Goal: Information Seeking & Learning: Learn about a topic

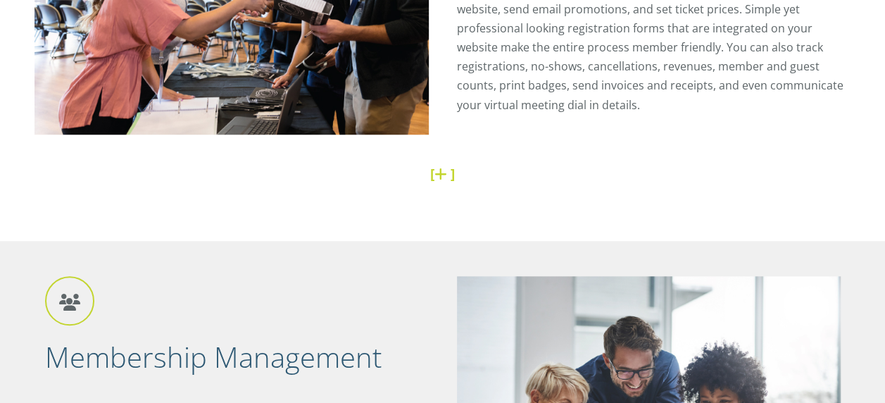
scroll to position [571, 0]
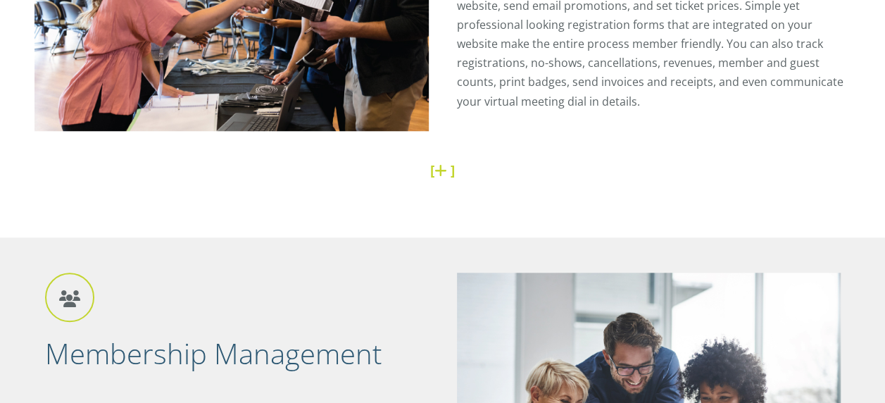
click at [441, 172] on link at bounding box center [442, 169] width 16 height 19
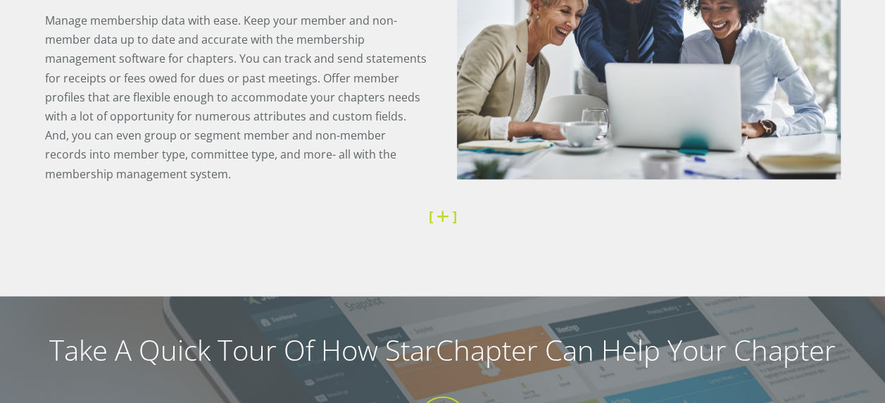
scroll to position [1468, 0]
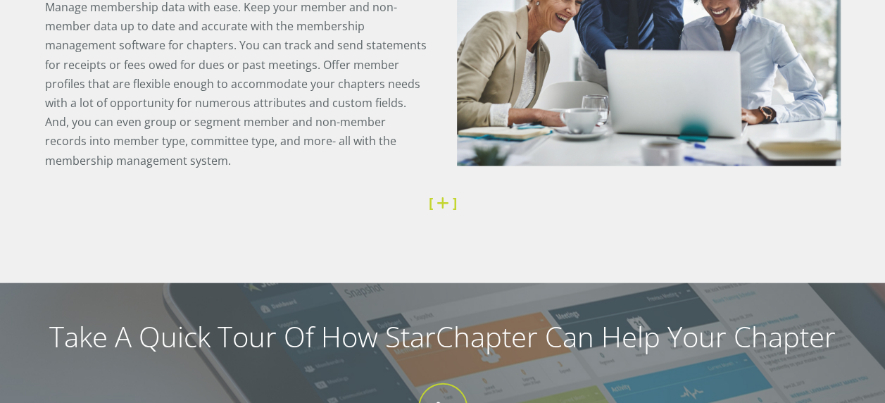
click at [442, 201] on link at bounding box center [444, 202] width 16 height 19
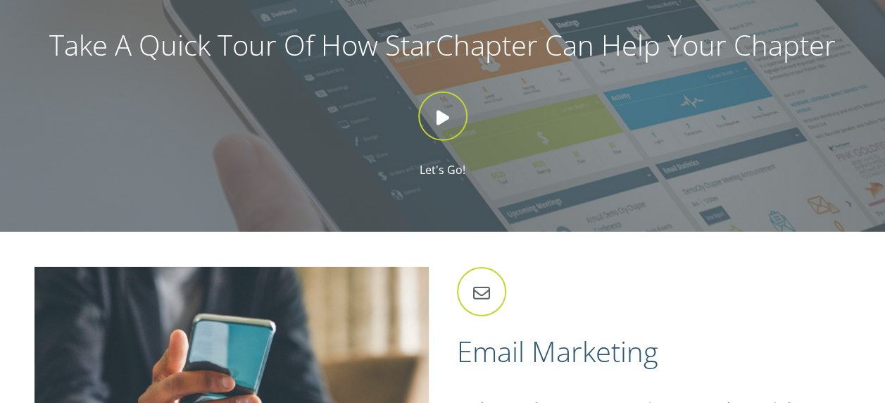
scroll to position [2119, 0]
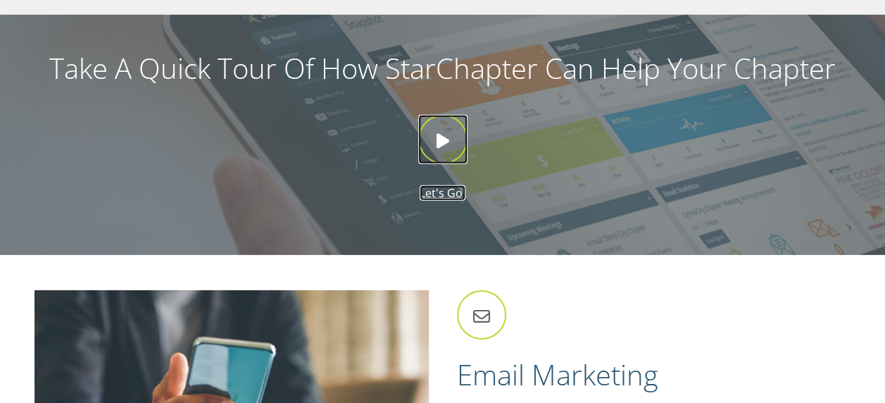
click at [438, 144] on icon at bounding box center [442, 139] width 49 height 49
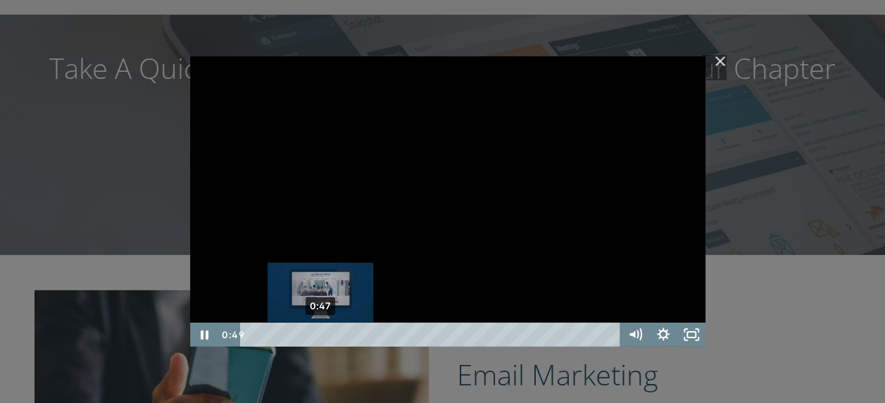
drag, startPoint x: 258, startPoint y: 334, endPoint x: 320, endPoint y: 333, distance: 61.9
click at [320, 333] on div "Playbar" at bounding box center [322, 334] width 8 height 8
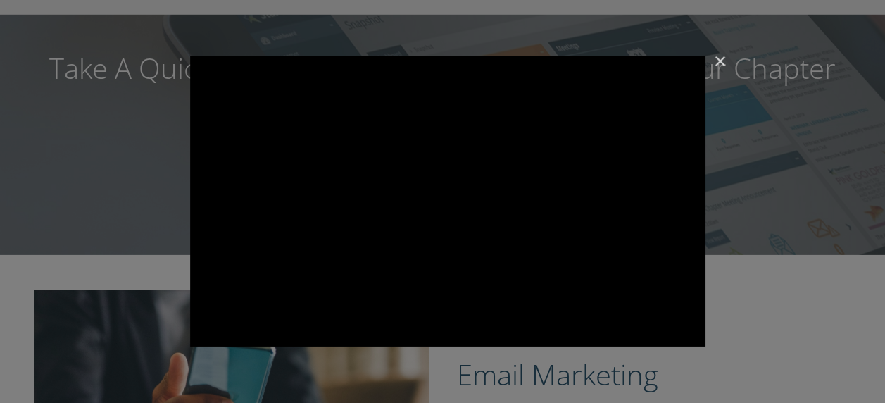
click at [718, 57] on img "Close" at bounding box center [714, 68] width 24 height 24
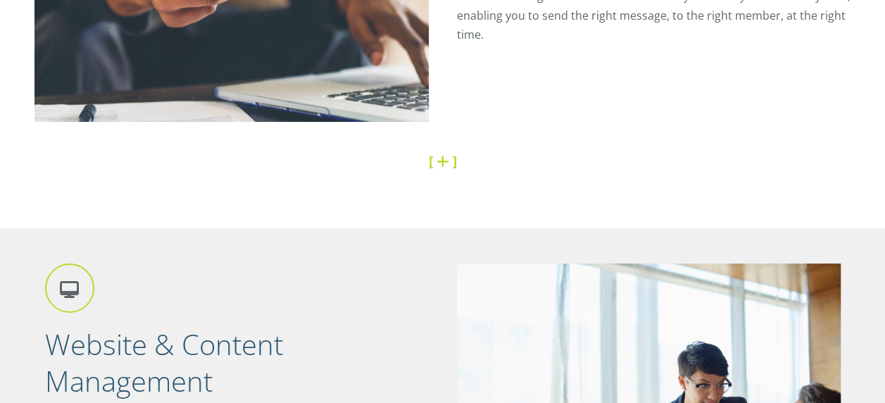
scroll to position [2594, 0]
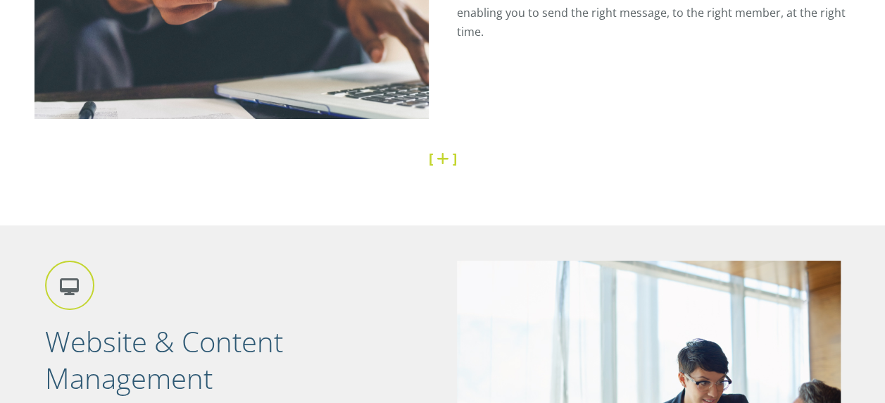
click at [439, 160] on link at bounding box center [444, 157] width 16 height 19
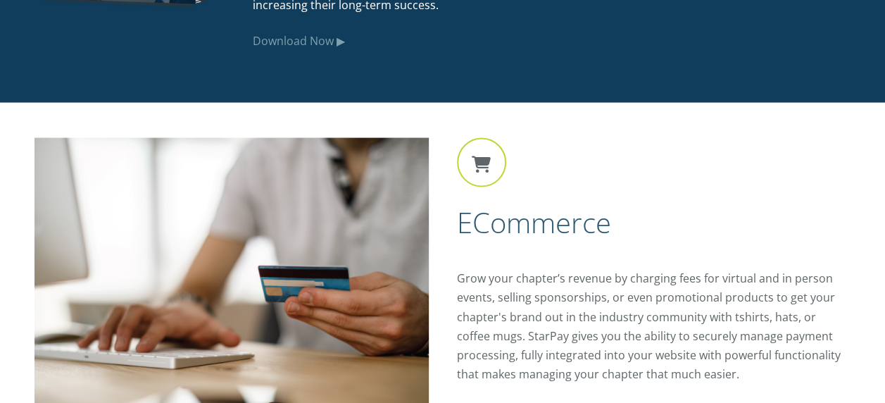
scroll to position [4019, 0]
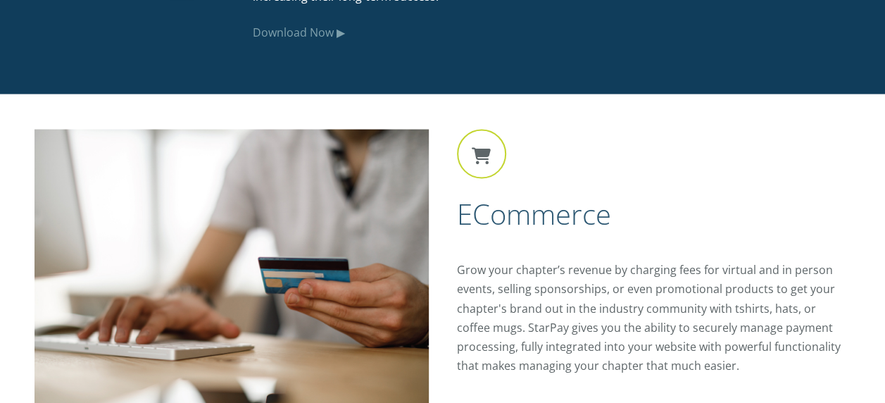
drag, startPoint x: 435, startPoint y: 175, endPoint x: 467, endPoint y: 377, distance: 205.1
click at [448, 259] on div "eCommerce Grow your chapter’s revenue by charging fees for virtual and in perso…" at bounding box center [442, 292] width 816 height 327
drag, startPoint x: 467, startPoint y: 377, endPoint x: 470, endPoint y: 415, distance: 38.2
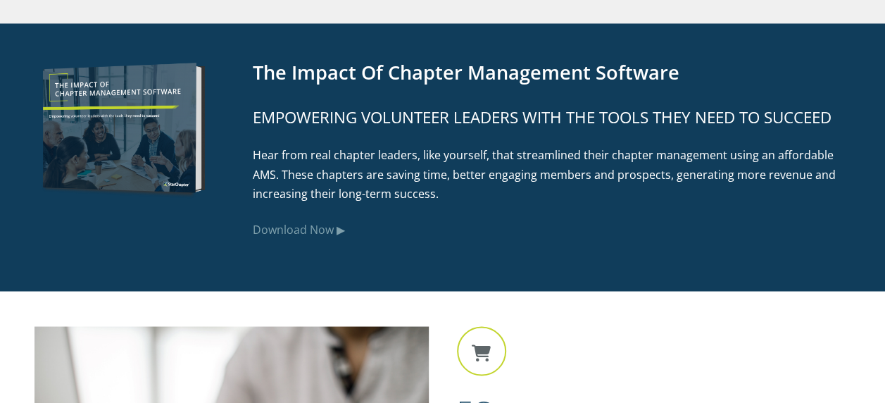
scroll to position [3808, 0]
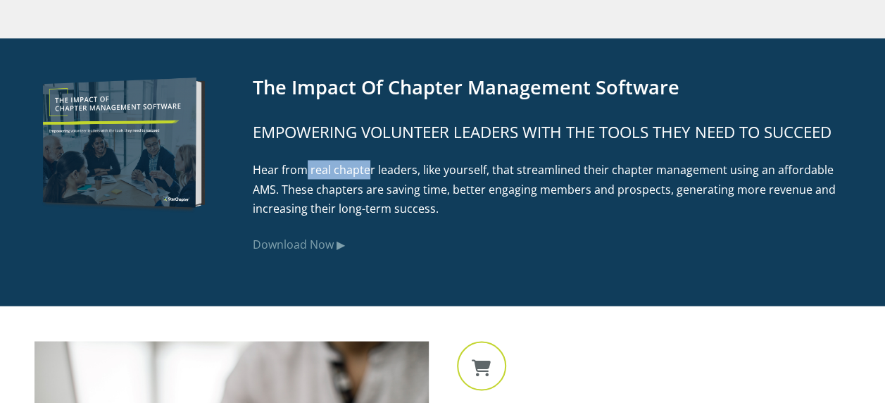
drag, startPoint x: 352, startPoint y: 144, endPoint x: 286, endPoint y: 155, distance: 66.4
click at [286, 155] on div "The Impact of Chapter Management Software Empowering volunteer leaders with the…" at bounding box center [545, 172] width 612 height 198
click at [479, 145] on div "The Impact of Chapter Management Software Empowering volunteer leaders with the…" at bounding box center [545, 172] width 612 height 198
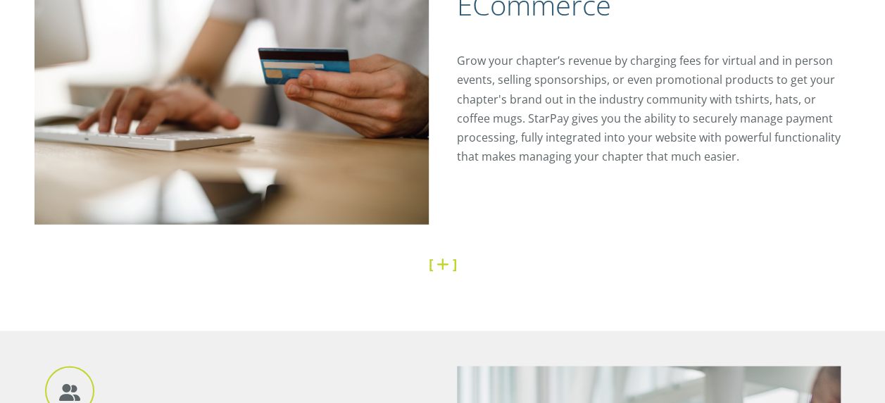
scroll to position [4230, 0]
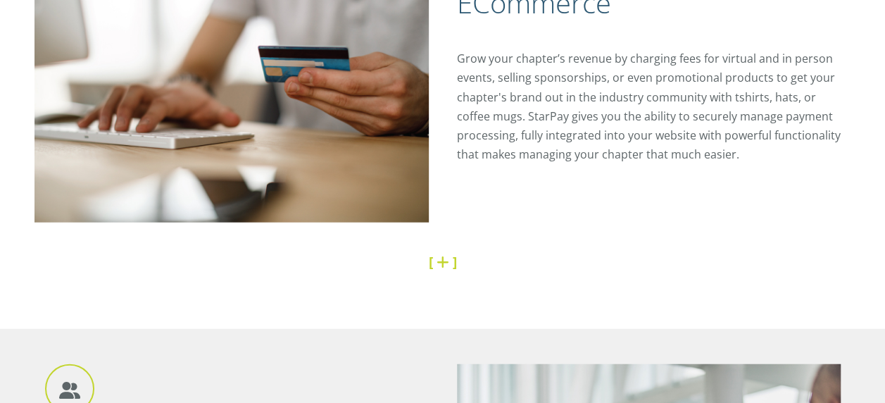
click at [439, 259] on link at bounding box center [444, 261] width 16 height 19
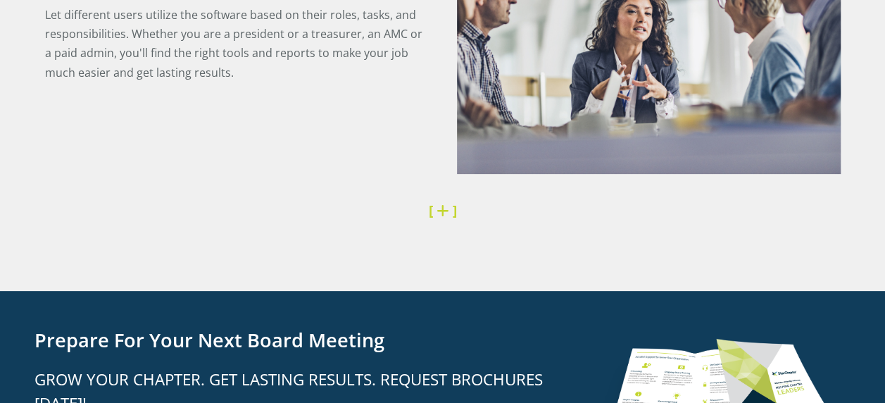
scroll to position [5409, 0]
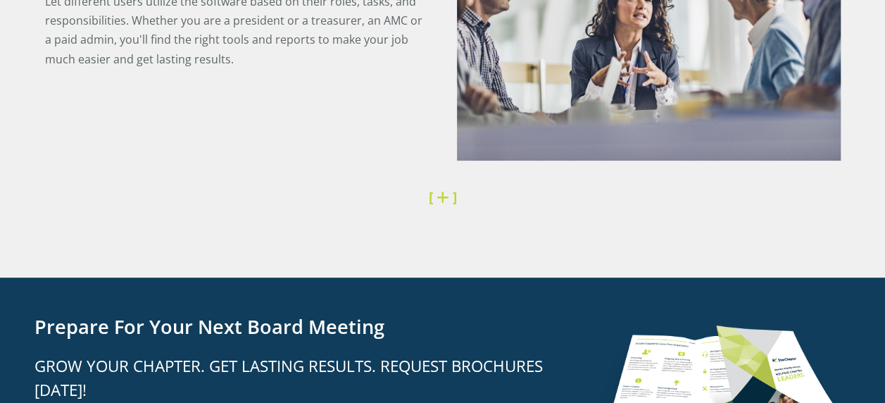
click at [443, 193] on link at bounding box center [444, 196] width 16 height 19
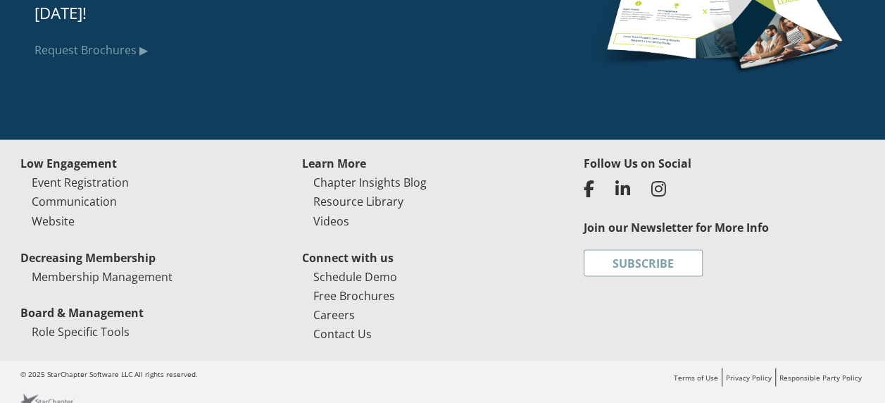
scroll to position [6414, 0]
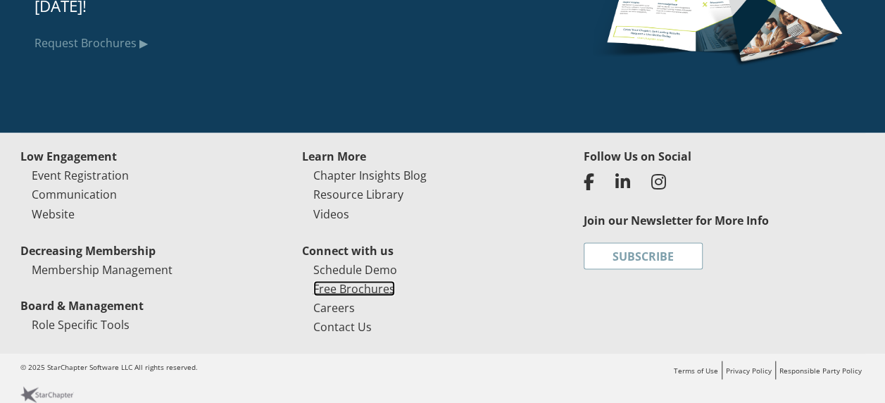
click at [339, 280] on link "Free Brochures" at bounding box center [354, 287] width 82 height 15
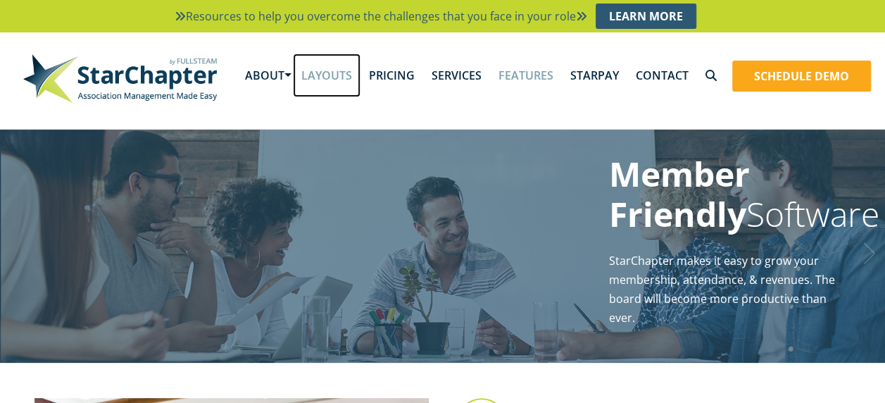
click at [336, 80] on link "Layouts" at bounding box center [327, 75] width 68 height 44
